Goal: Transaction & Acquisition: Obtain resource

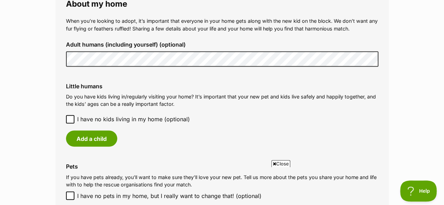
scroll to position [543, 0]
click at [69, 116] on icon at bounding box center [70, 118] width 5 height 5
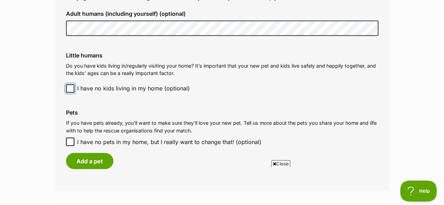
scroll to position [575, 0]
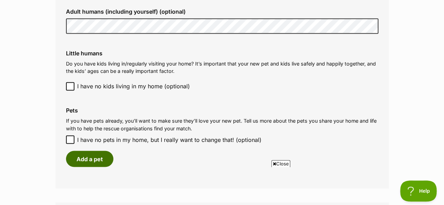
click at [100, 151] on button "Add a pet" at bounding box center [89, 159] width 47 height 16
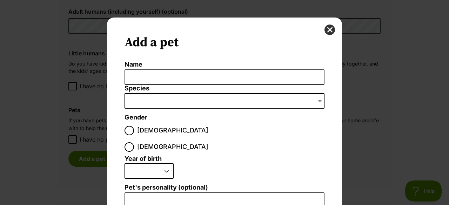
scroll to position [8, 0]
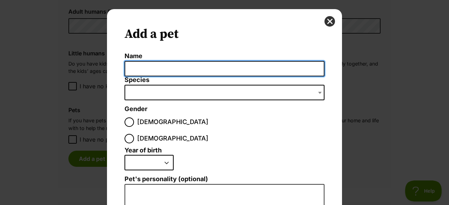
click at [159, 69] on input "Name" at bounding box center [224, 69] width 200 height 16
type input "Bench"
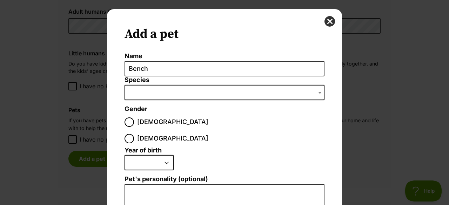
click at [152, 92] on span "Dialog Window - Close (Press escape to close)" at bounding box center [224, 92] width 200 height 15
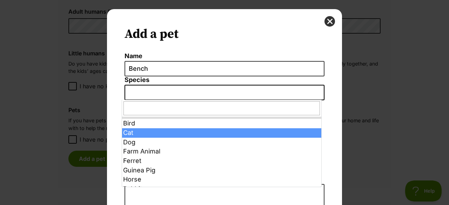
select select "2"
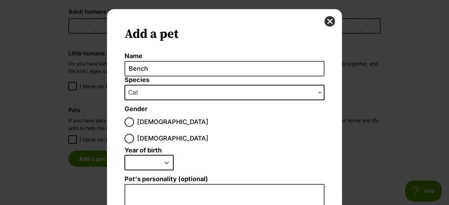
click at [132, 136] on div "Dialog Window - Close (Press escape to close)" at bounding box center [129, 138] width 5 height 5
click at [134, 134] on input "[DEMOGRAPHIC_DATA]" at bounding box center [128, 138] width 9 height 9
radio input "true"
click at [152, 155] on select "2025 2024 2023 2022 2021 2020 2019 2018 2017 2016 2015 2014 2013 2012 2011 2010…" at bounding box center [148, 162] width 49 height 15
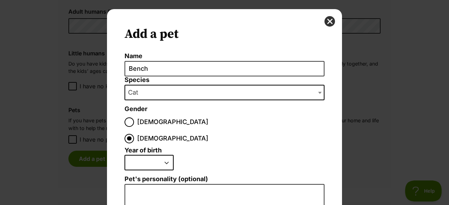
select select "2014"
click at [124, 155] on select "2025 2024 2023 2022 2021 2020 2019 2018 2017 2016 2015 2014 2013 2012 2011 2010…" at bounding box center [148, 162] width 49 height 15
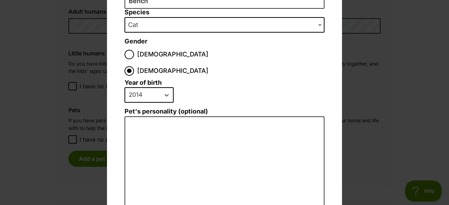
scroll to position [76, 0]
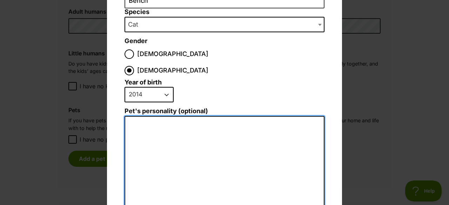
click at [148, 146] on textarea "Pet's personality (optional)" at bounding box center [224, 193] width 200 height 154
type textarea "b"
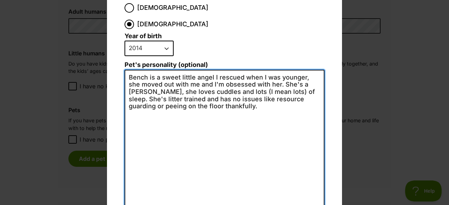
scroll to position [169, 0]
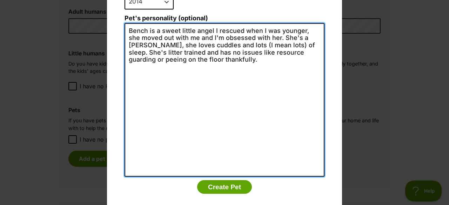
type textarea "Bench is a sweet little angel I rescued when I was younger, she moved out with …"
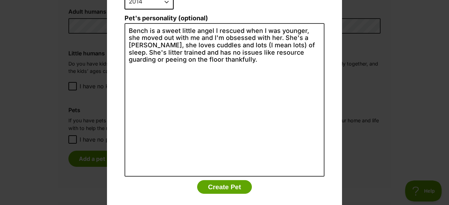
click at [209, 180] on button "Create Pet" at bounding box center [224, 187] width 55 height 14
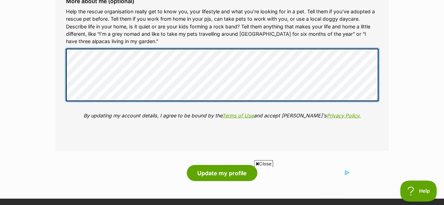
scroll to position [876, 0]
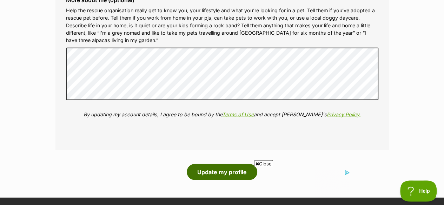
click at [219, 164] on button "Update my profile" at bounding box center [222, 172] width 70 height 16
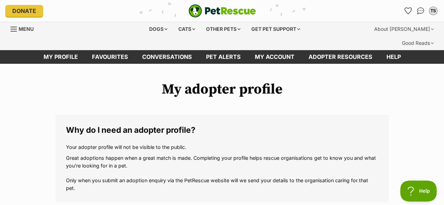
click at [187, 30] on div "Cats" at bounding box center [186, 29] width 27 height 14
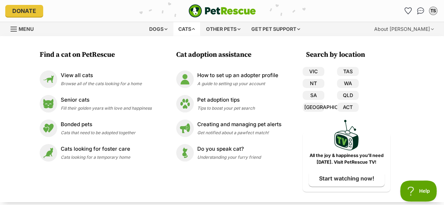
click at [94, 86] on div "View all cats Browse all of the cats looking for a home" at bounding box center [101, 79] width 81 height 15
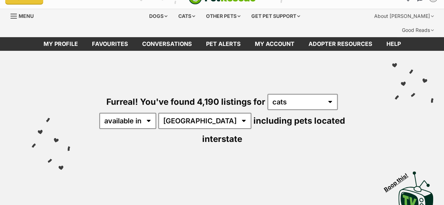
scroll to position [16, 0]
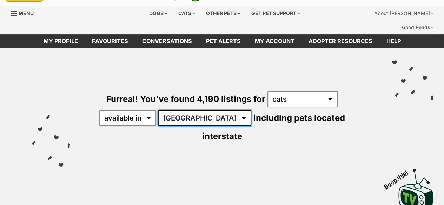
click at [176, 110] on select "Australia ACT NSW NT QLD SA TAS VIC WA" at bounding box center [204, 118] width 93 height 16
select select "VIC"
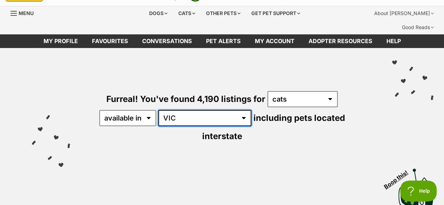
click at [159, 110] on select "Australia ACT NSW NT QLD SA TAS VIC WA" at bounding box center [204, 118] width 93 height 16
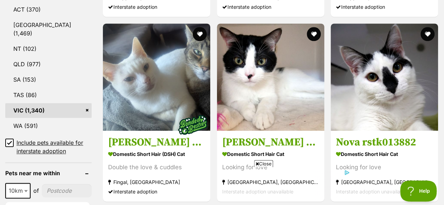
scroll to position [422, 0]
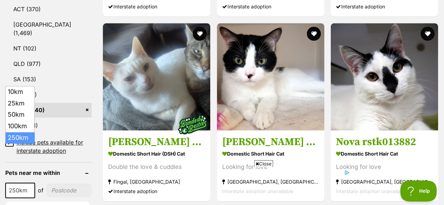
click at [24, 186] on span "250km" at bounding box center [20, 191] width 28 height 10
select select "10"
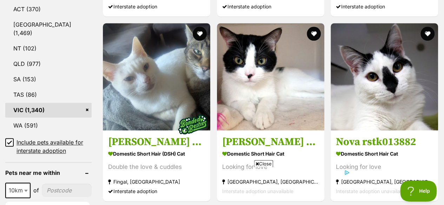
click at [54, 184] on input"] "postcode" at bounding box center [67, 190] width 50 height 13
type input"] "3056"
click at [61, 202] on button "Update" at bounding box center [47, 209] width 85 height 14
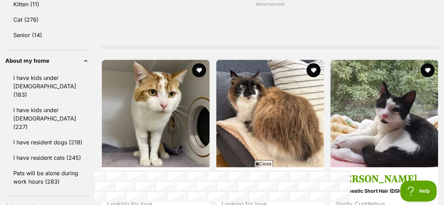
scroll to position [621, 0]
click at [70, 150] on link "I have resident cats (245)" at bounding box center [47, 157] width 85 height 15
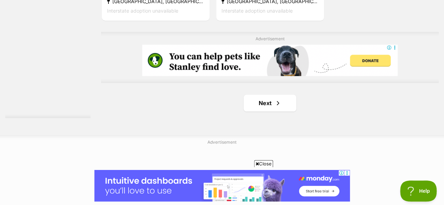
scroll to position [1708, 0]
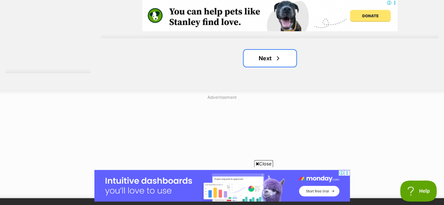
click at [274, 50] on link "Next" at bounding box center [269, 58] width 53 height 17
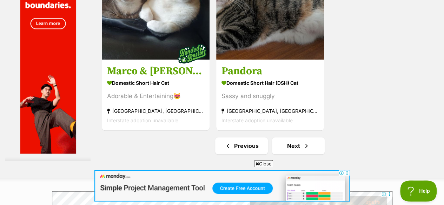
scroll to position [1621, 0]
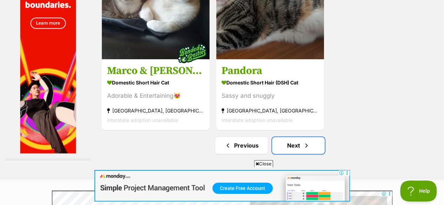
click at [289, 138] on link "Next" at bounding box center [298, 145] width 53 height 17
